Goal: Task Accomplishment & Management: Manage account settings

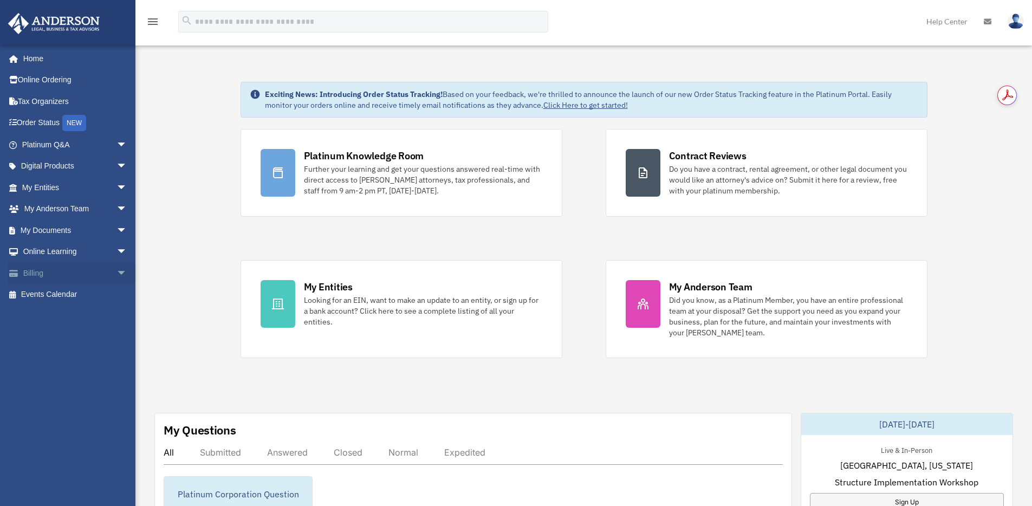
click at [116, 271] on span "arrow_drop_down" at bounding box center [127, 273] width 22 height 22
drag, startPoint x: 64, startPoint y: 315, endPoint x: 69, endPoint y: 314, distance: 5.5
click at [64, 315] on link "Past Invoices" at bounding box center [79, 316] width 128 height 22
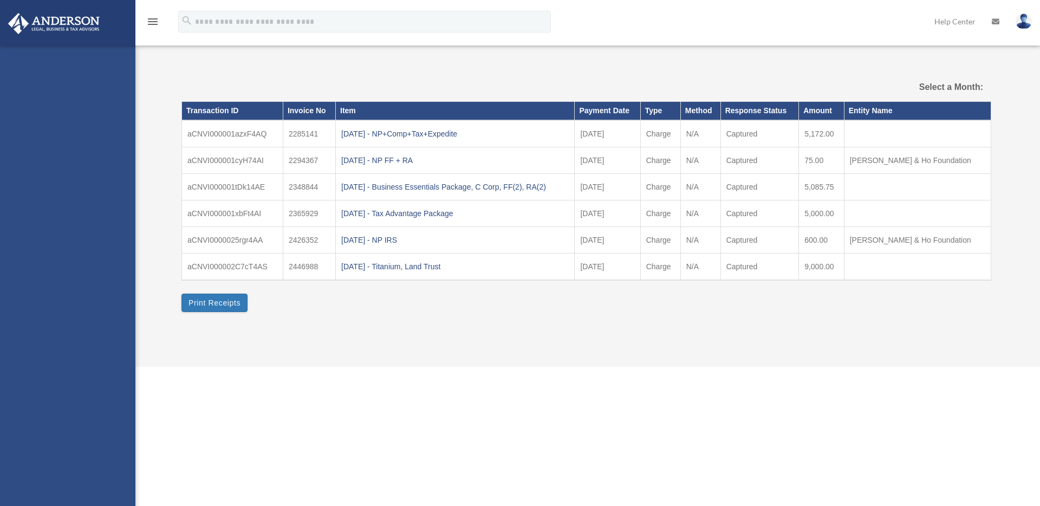
select select
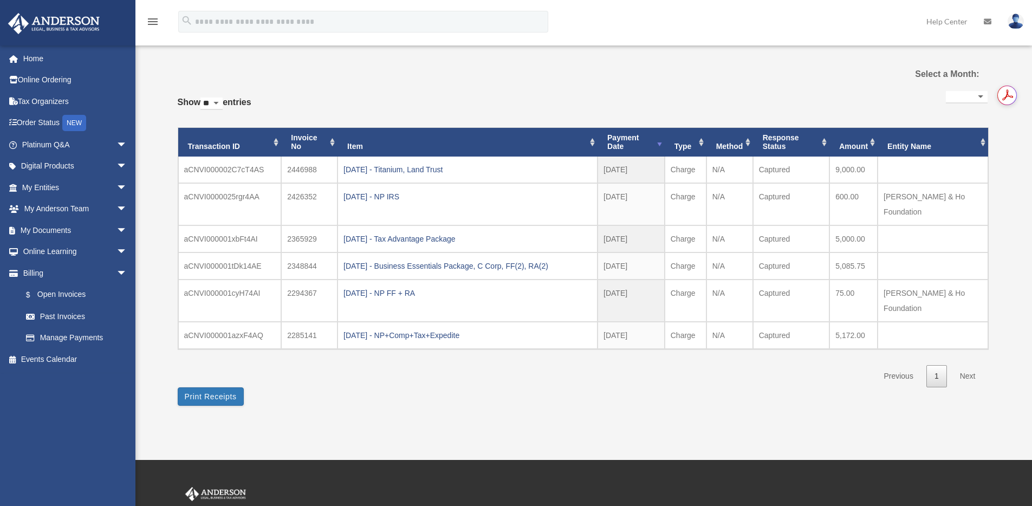
scroll to position [16, 0]
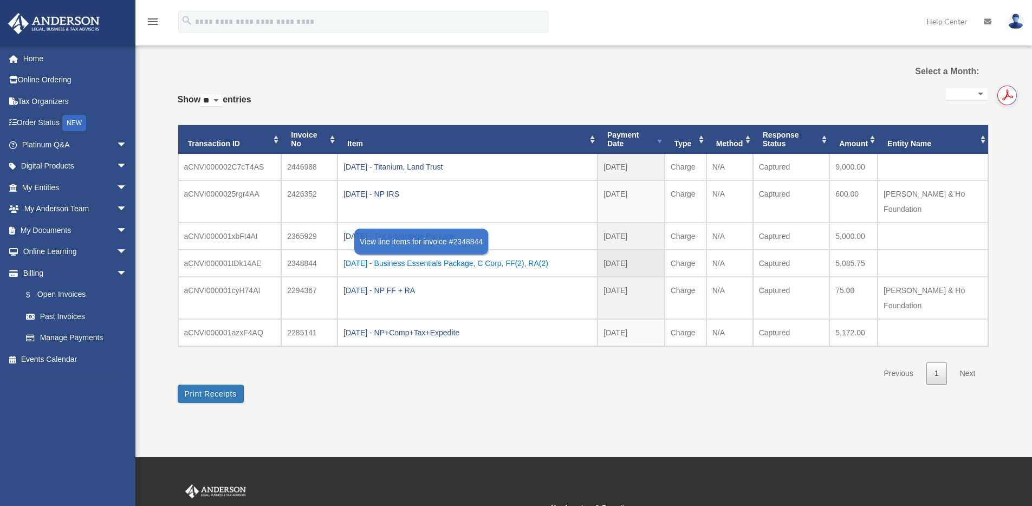
click at [462, 256] on div "[DATE] - Business Essentials Package, C Corp, FF(2), RA(2)" at bounding box center [467, 263] width 248 height 15
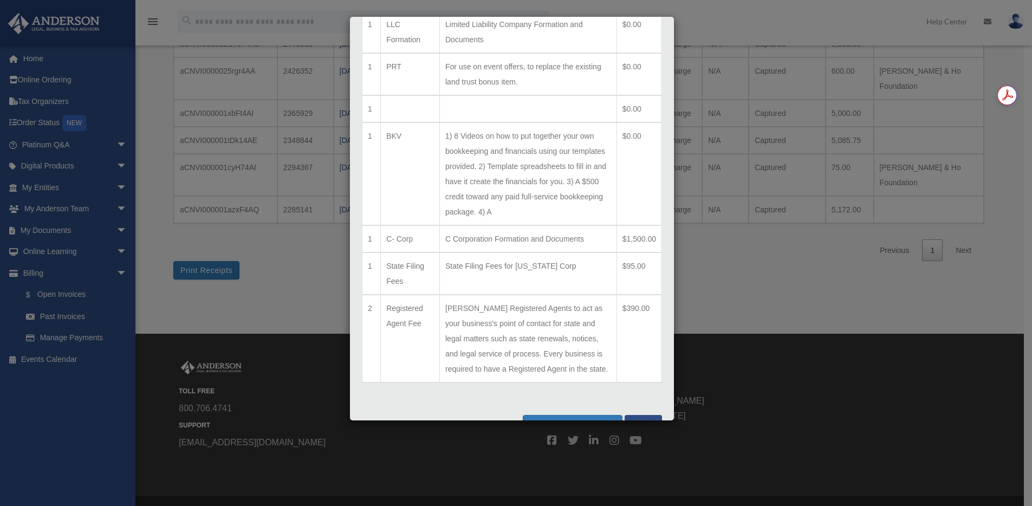
scroll to position [540, 0]
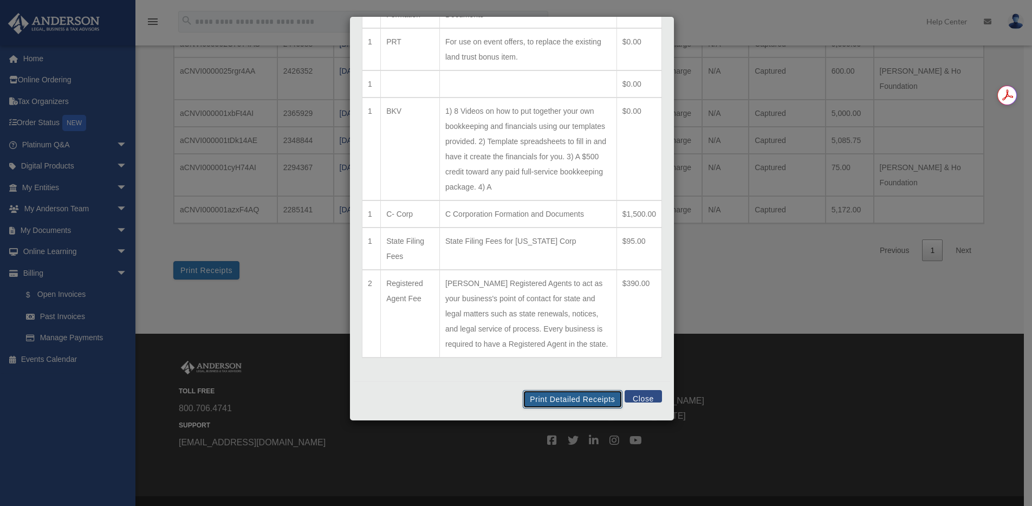
click at [557, 402] on button "Print Detailed Receipts" at bounding box center [572, 399] width 99 height 18
click at [637, 396] on button "Close" at bounding box center [642, 396] width 37 height 12
